Goal: Task Accomplishment & Management: Complete application form

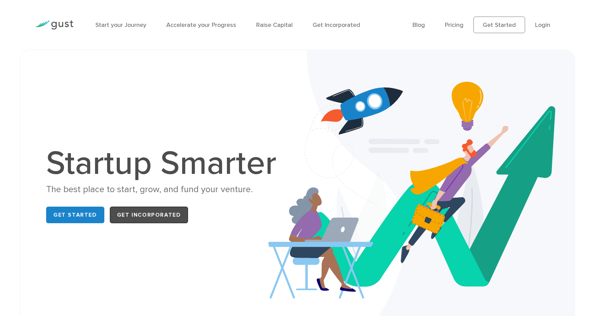
click at [161, 208] on link "Get Incorporated" at bounding box center [149, 214] width 79 height 17
